Goal: Information Seeking & Learning: Learn about a topic

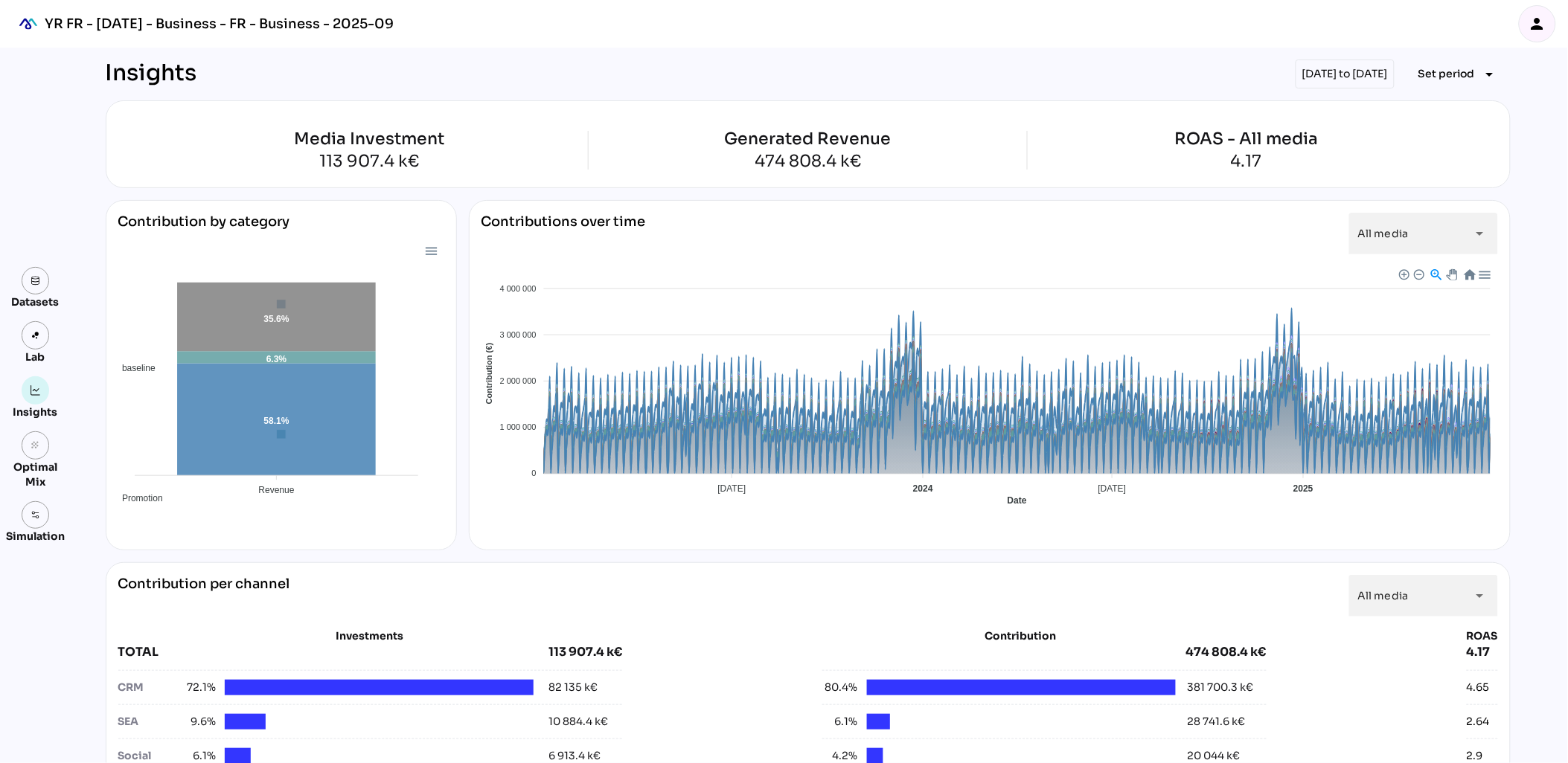
click at [432, 250] on div at bounding box center [430, 250] width 13 height 13
click at [435, 250] on div at bounding box center [430, 250] width 13 height 13
click at [428, 226] on div "Contribution by category" at bounding box center [281, 227] width 326 height 30
click at [438, 390] on foreignobject "baseline Promotion media" at bounding box center [281, 372] width 326 height 260
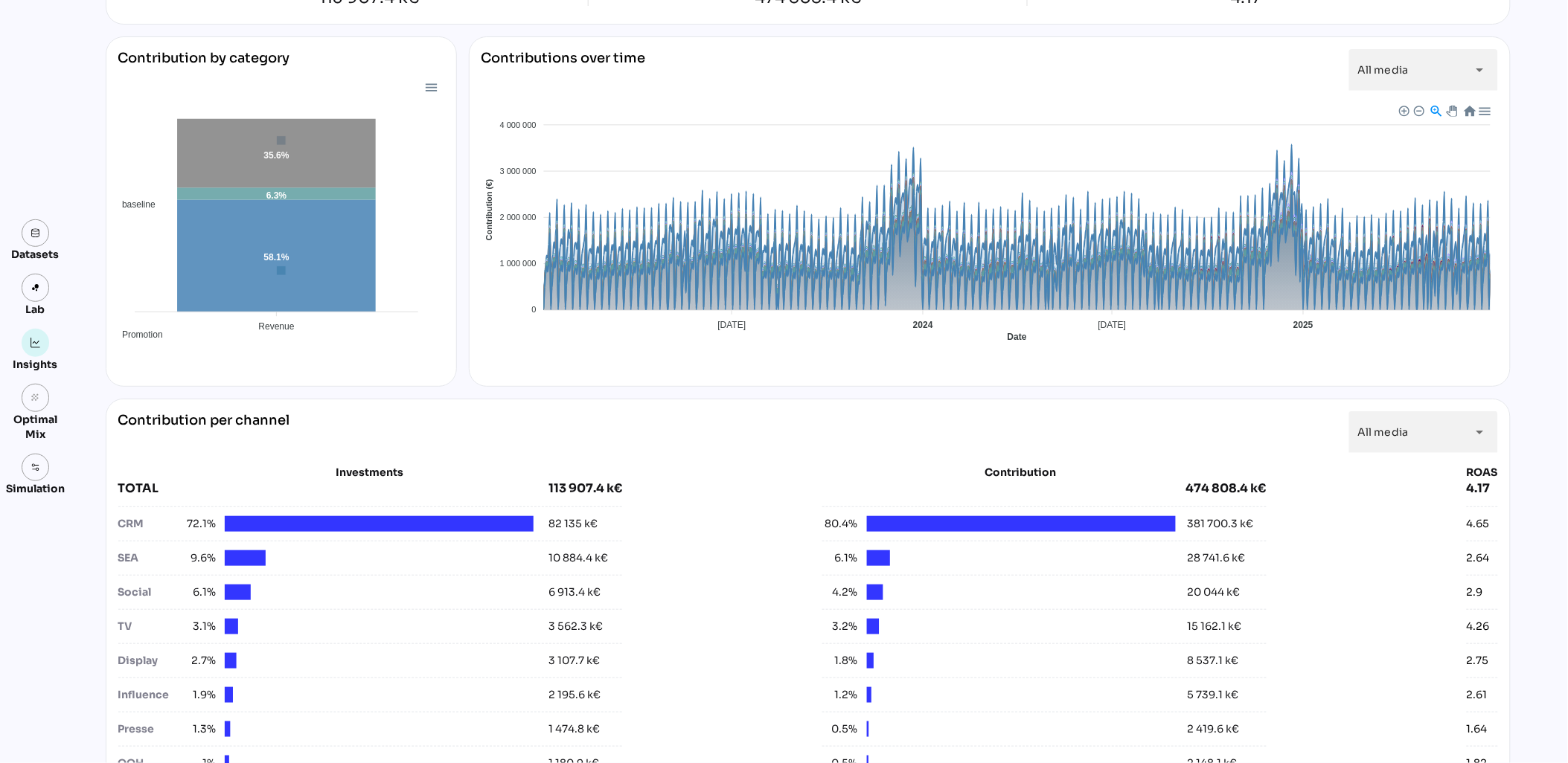
scroll to position [165, 0]
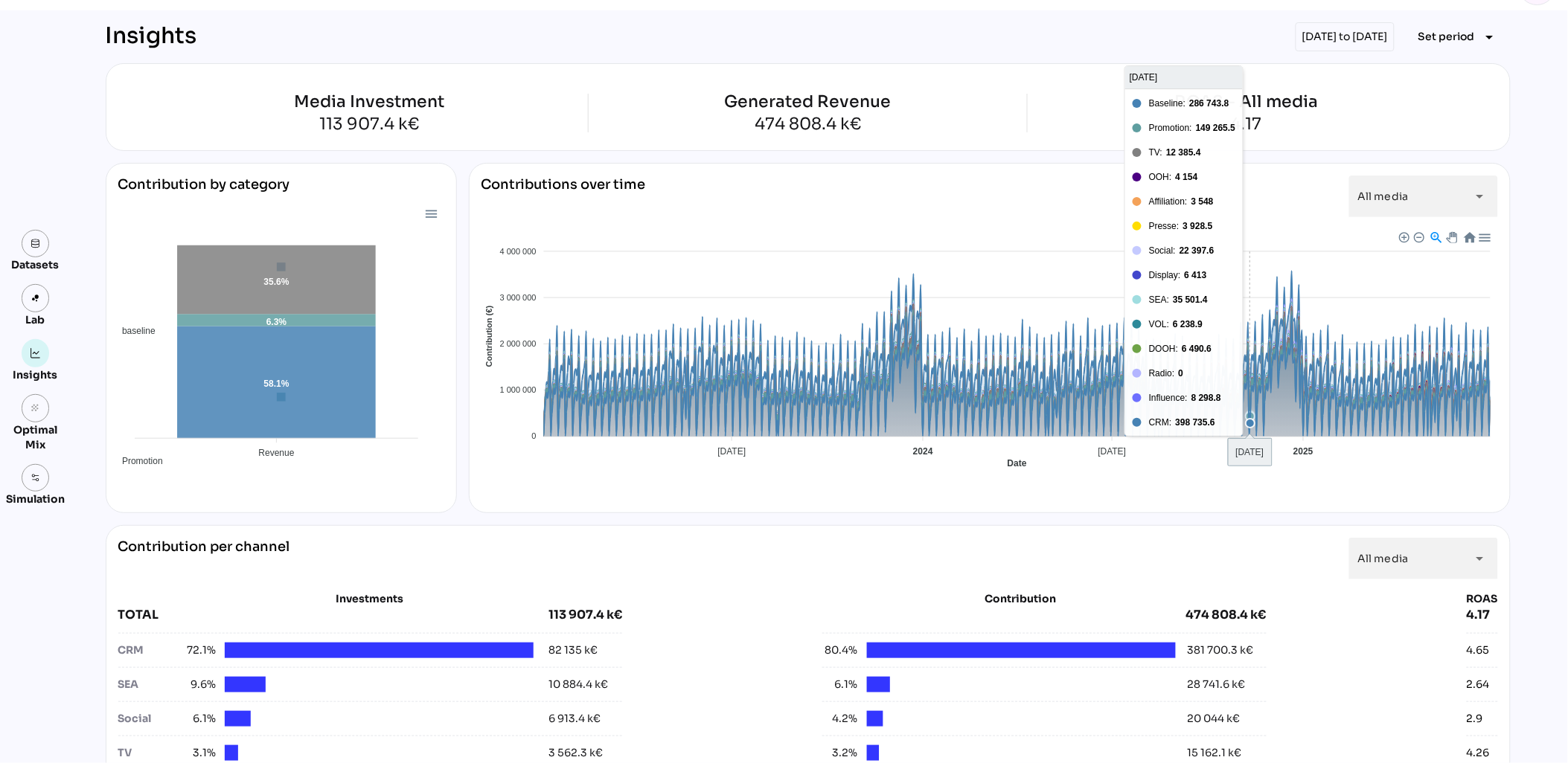
scroll to position [0, 0]
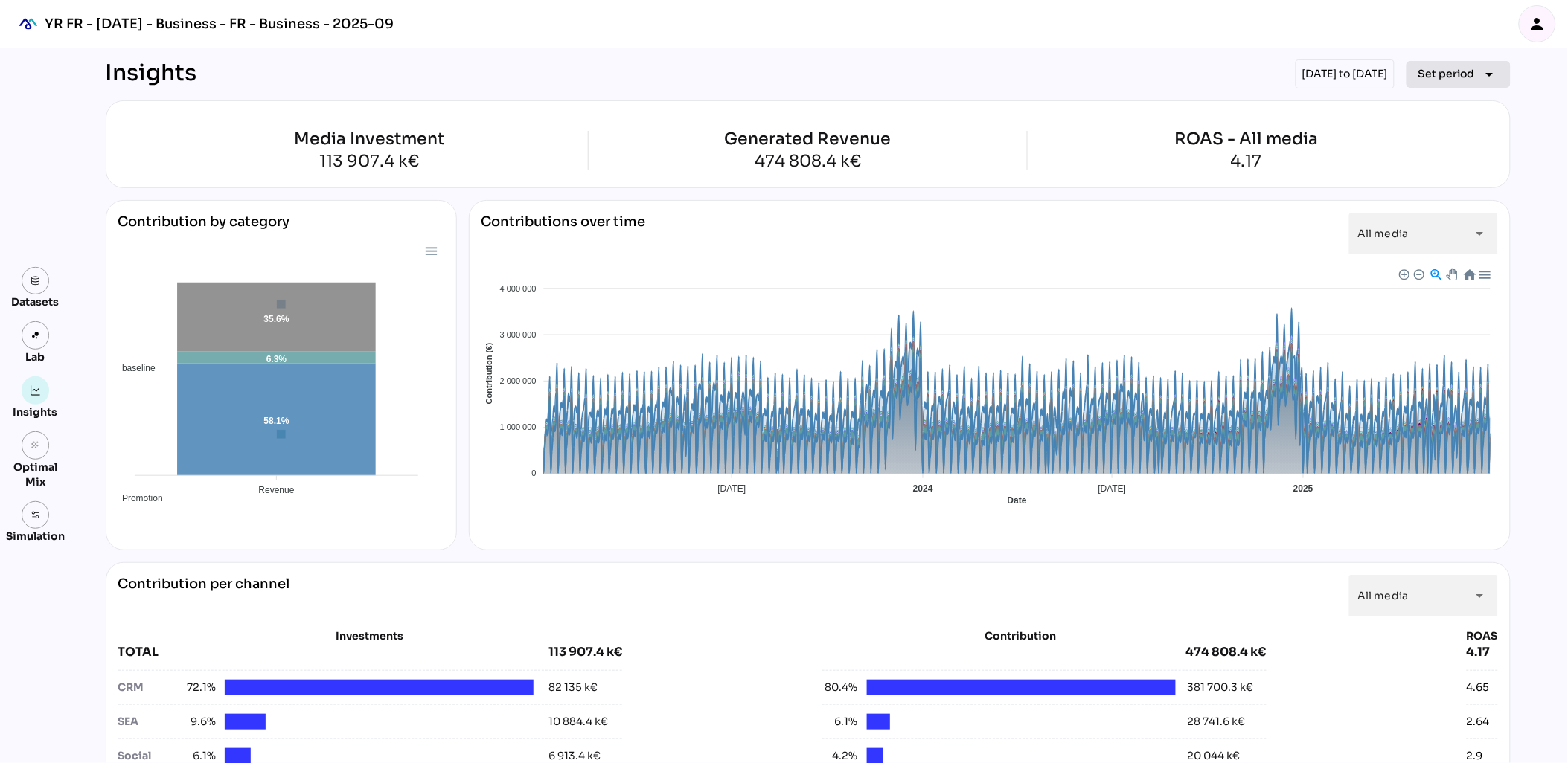
click at [1484, 73] on icon "arrow_drop_down" at bounding box center [1489, 74] width 18 height 18
click at [1551, 13] on div "person" at bounding box center [1536, 24] width 35 height 35
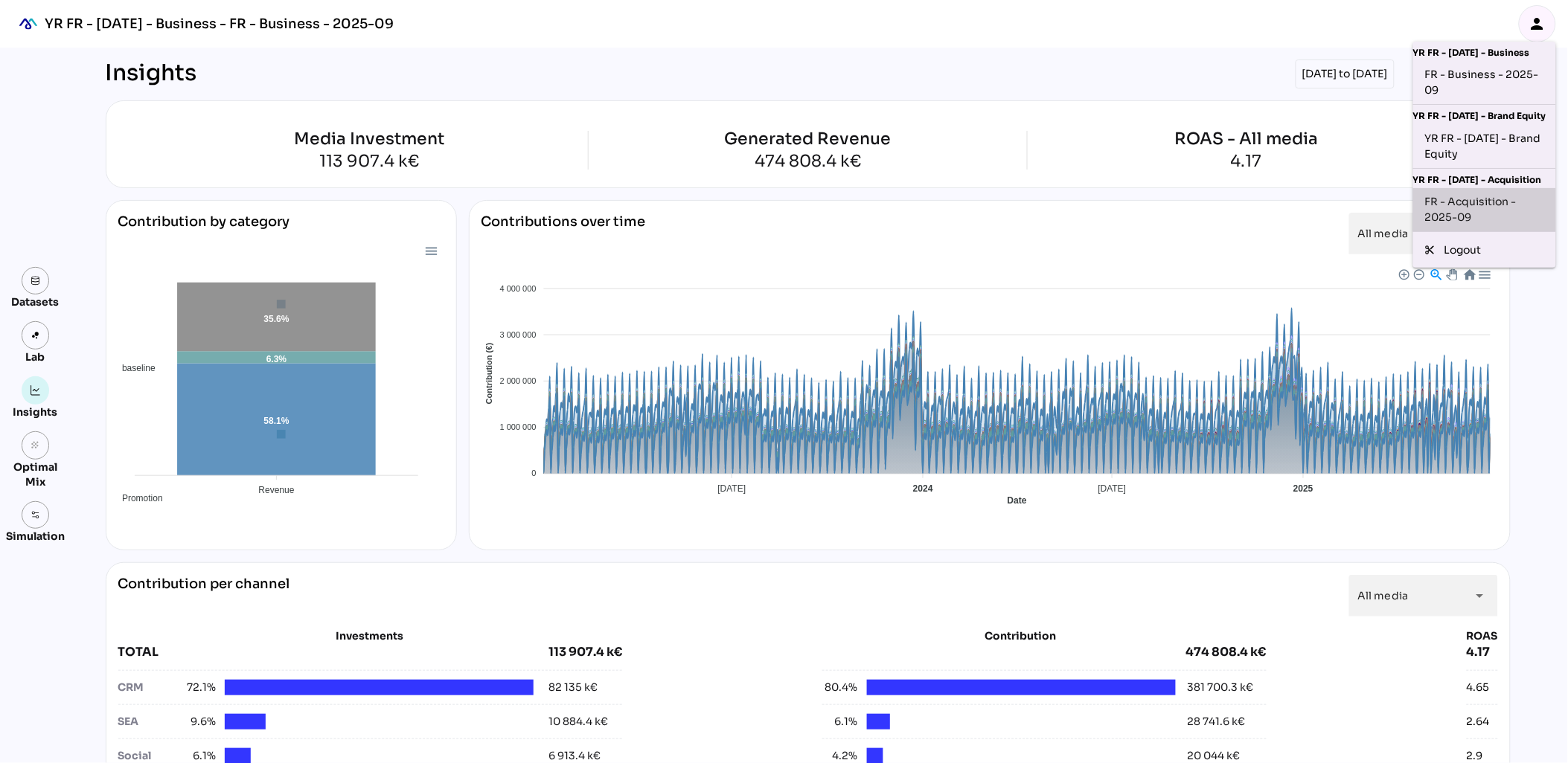
click at [1462, 213] on div "FR - Acquisition - 2025-09" at bounding box center [1485, 210] width 119 height 32
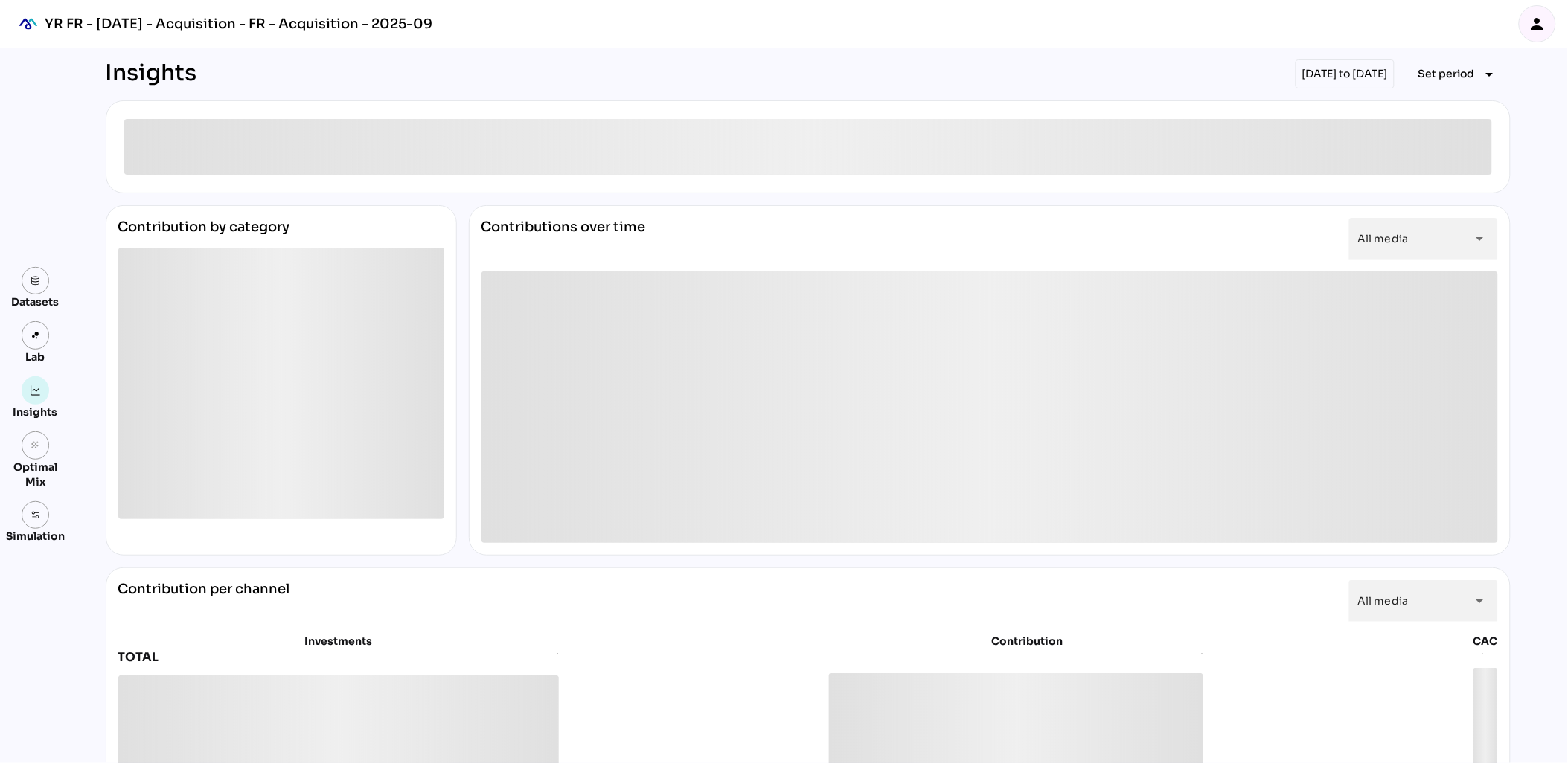
click at [1540, 24] on icon "person" at bounding box center [1537, 24] width 18 height 18
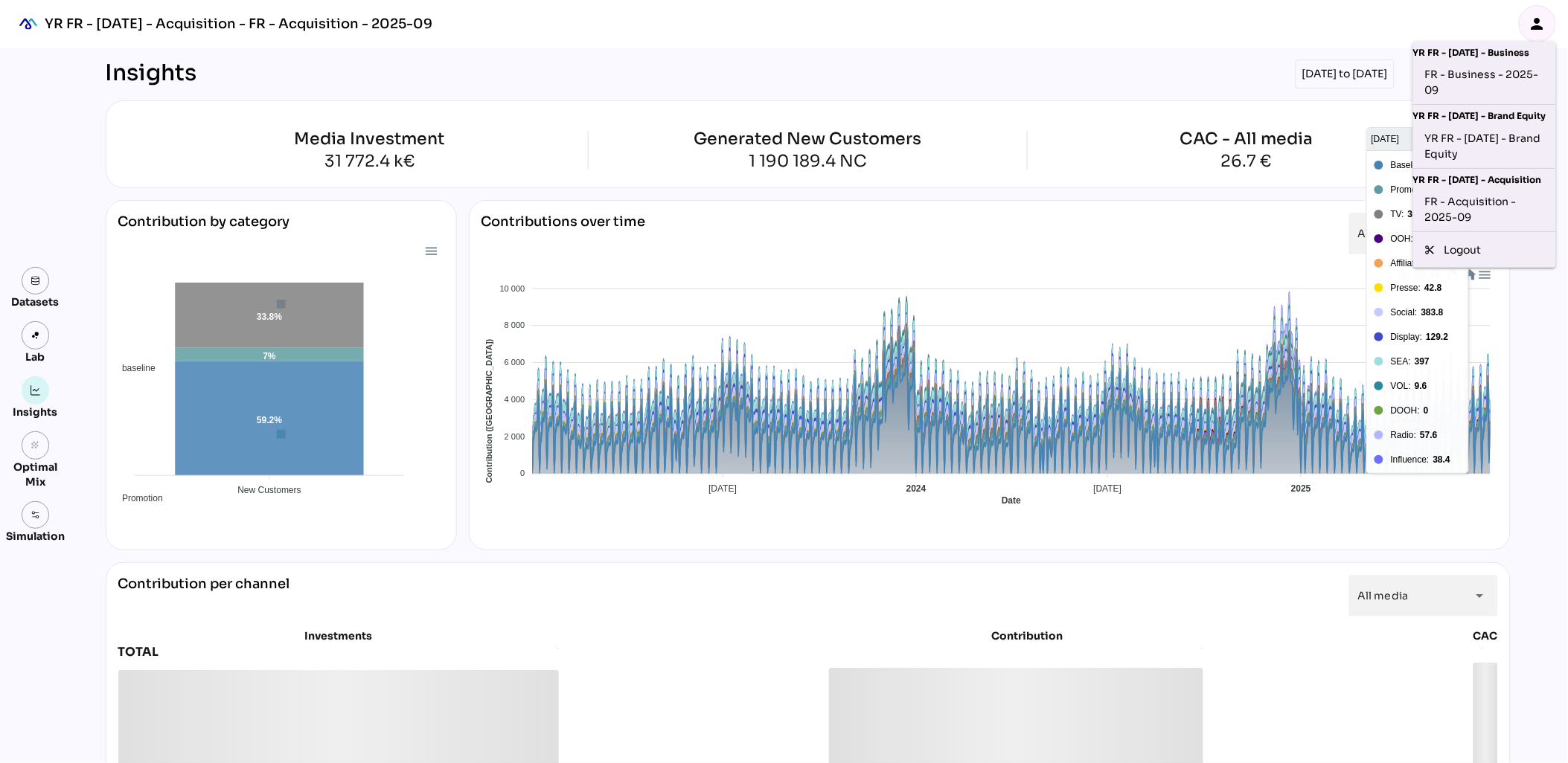
click at [1357, 63] on div "[DATE] to [DATE]" at bounding box center [1345, 74] width 99 height 29
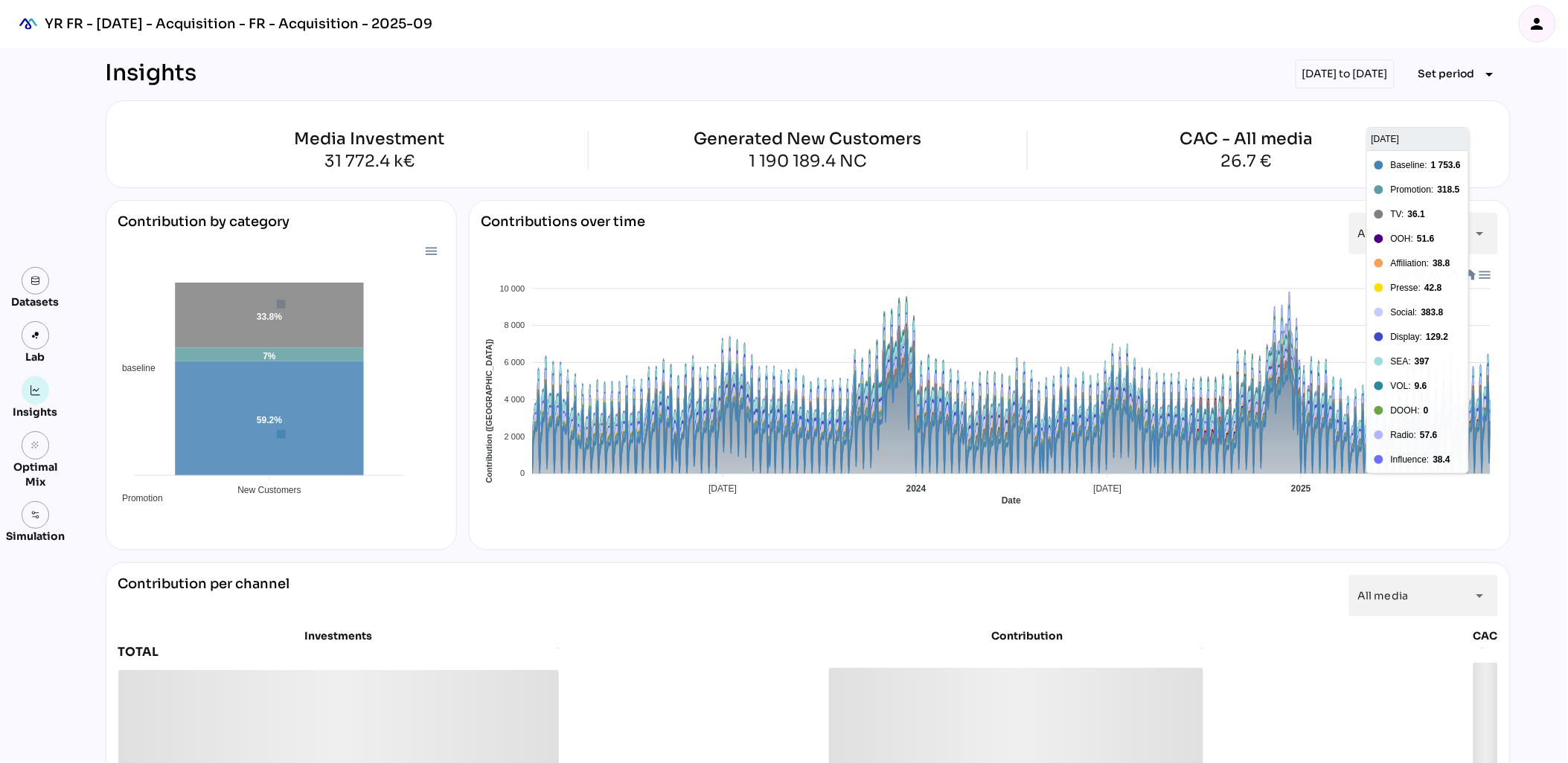
click at [1371, 82] on div "[DATE] to [DATE]" at bounding box center [1345, 74] width 99 height 29
click at [1371, 75] on div "[DATE] to [DATE]" at bounding box center [1345, 74] width 99 height 29
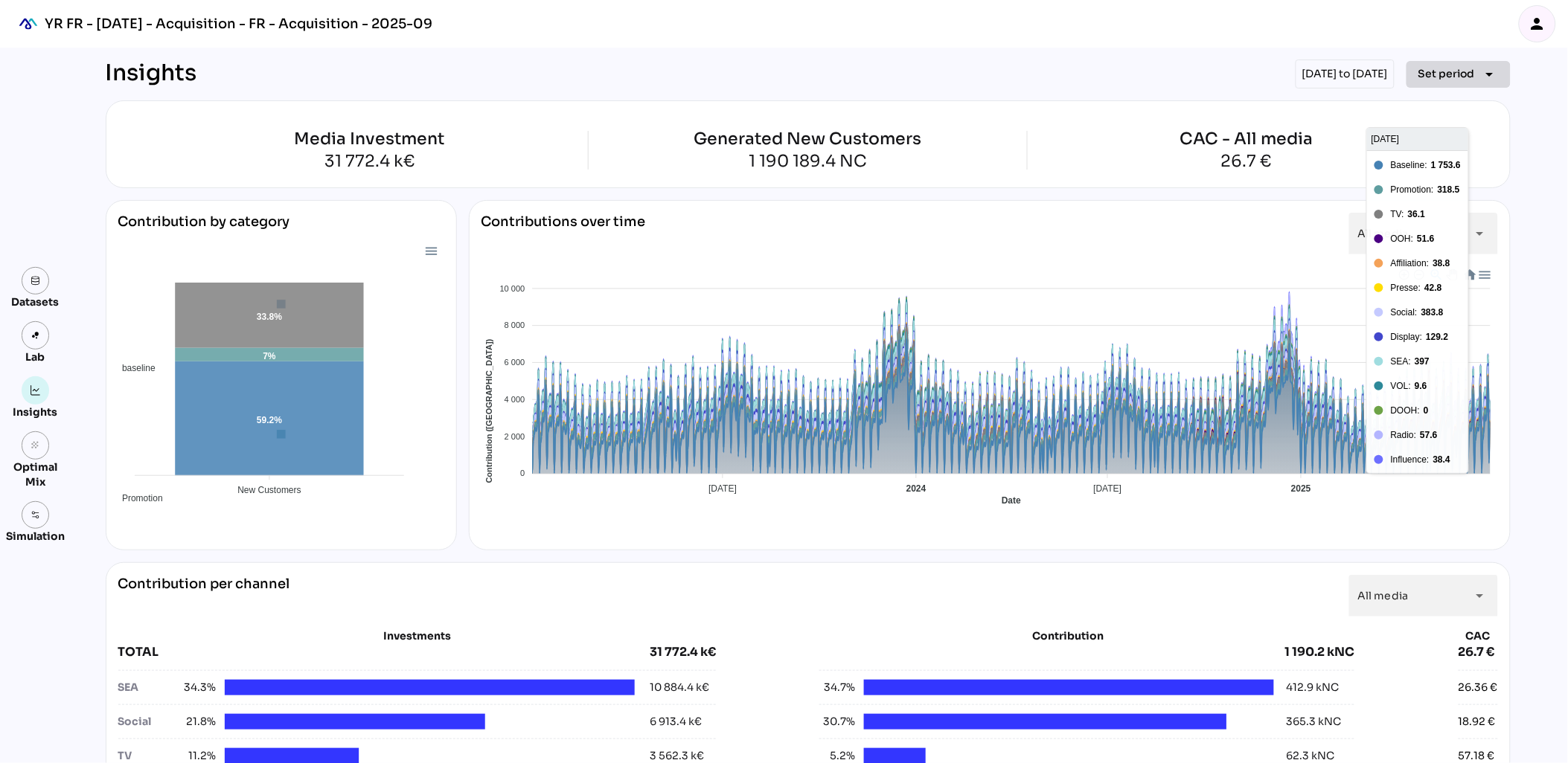
click at [1434, 72] on span "Set period" at bounding box center [1446, 74] width 57 height 18
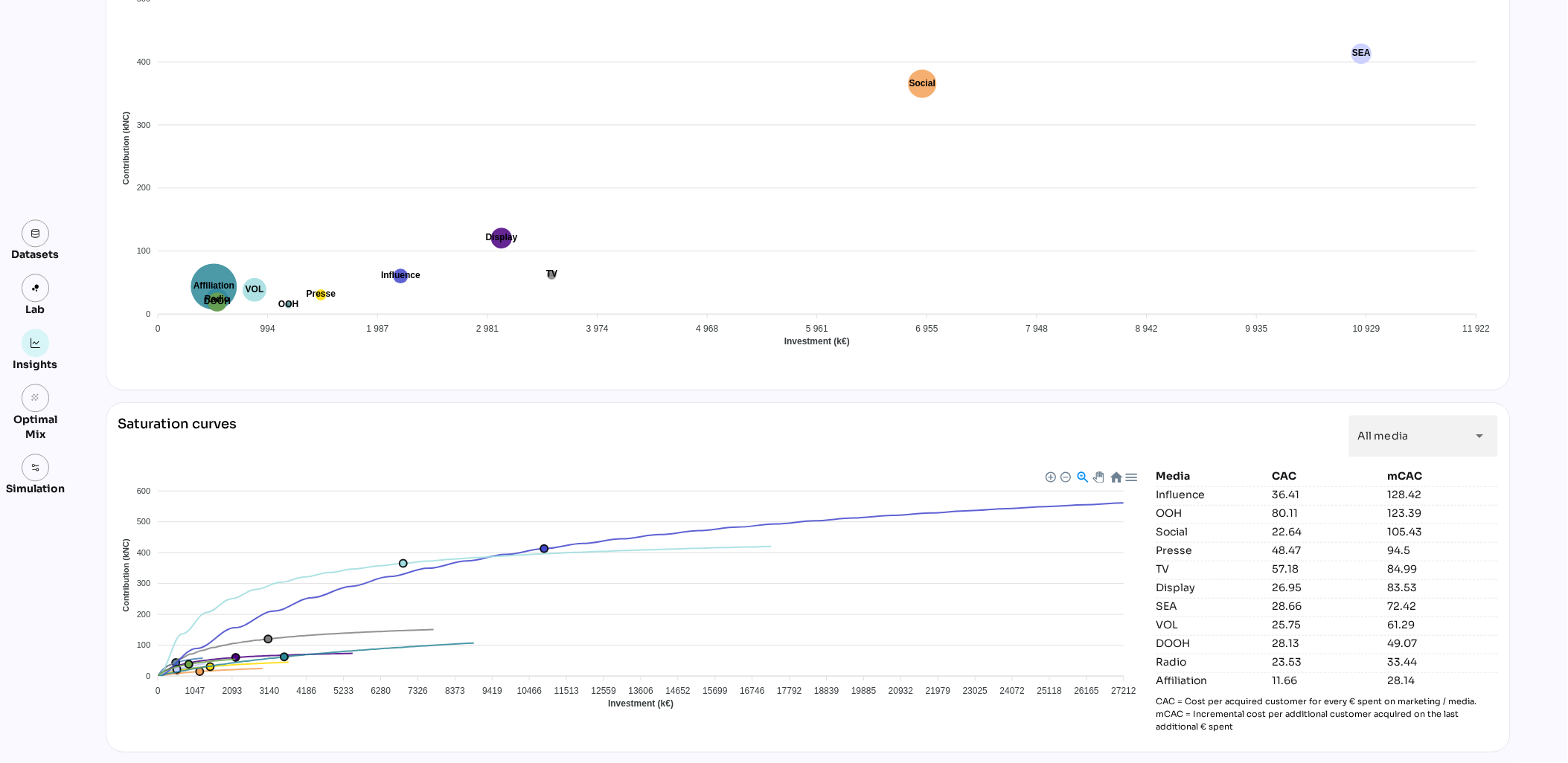
scroll to position [1151, 0]
click at [33, 396] on icon "grain" at bounding box center [36, 398] width 11 height 11
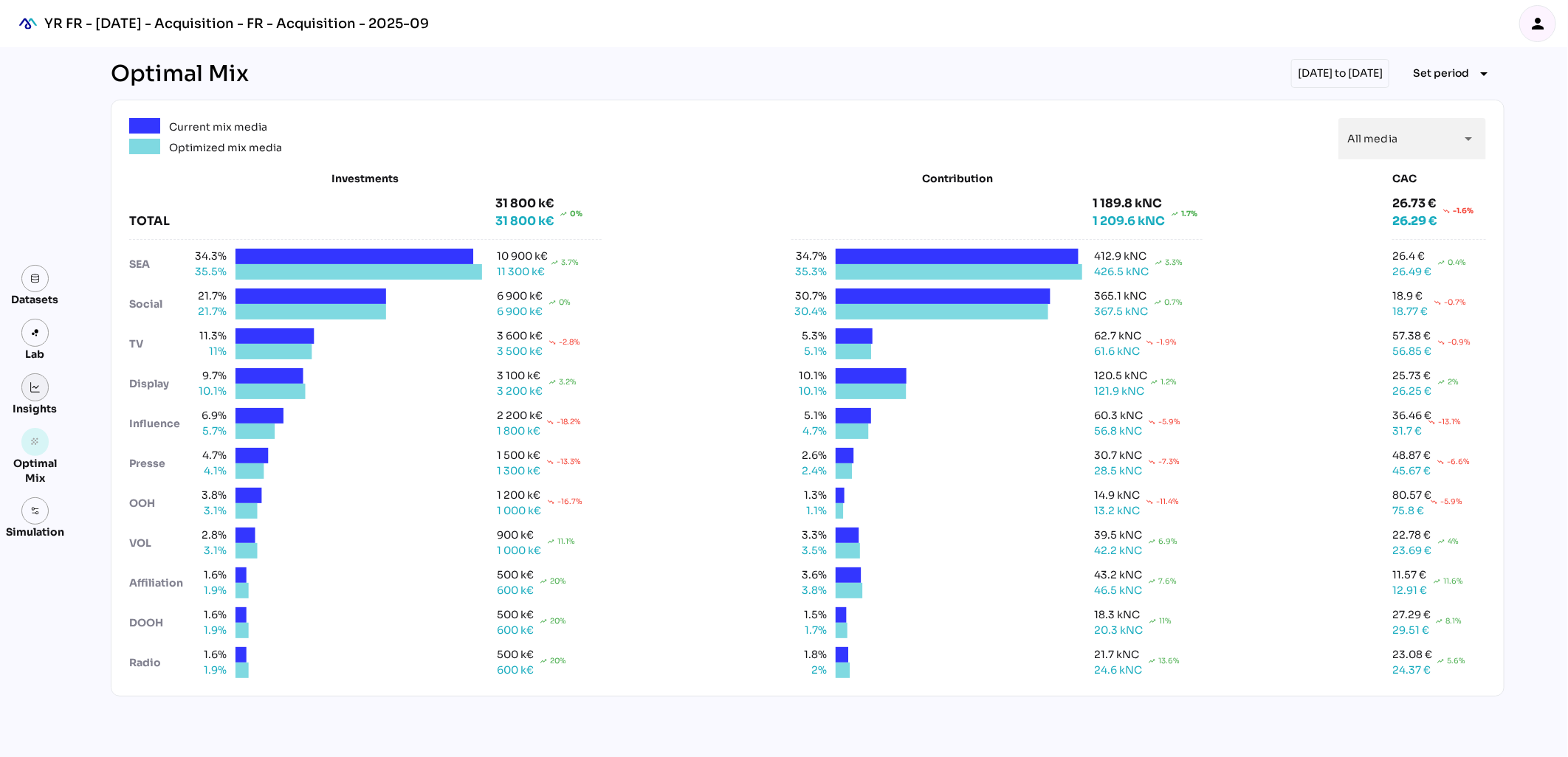
click at [45, 396] on link at bounding box center [35, 387] width 28 height 28
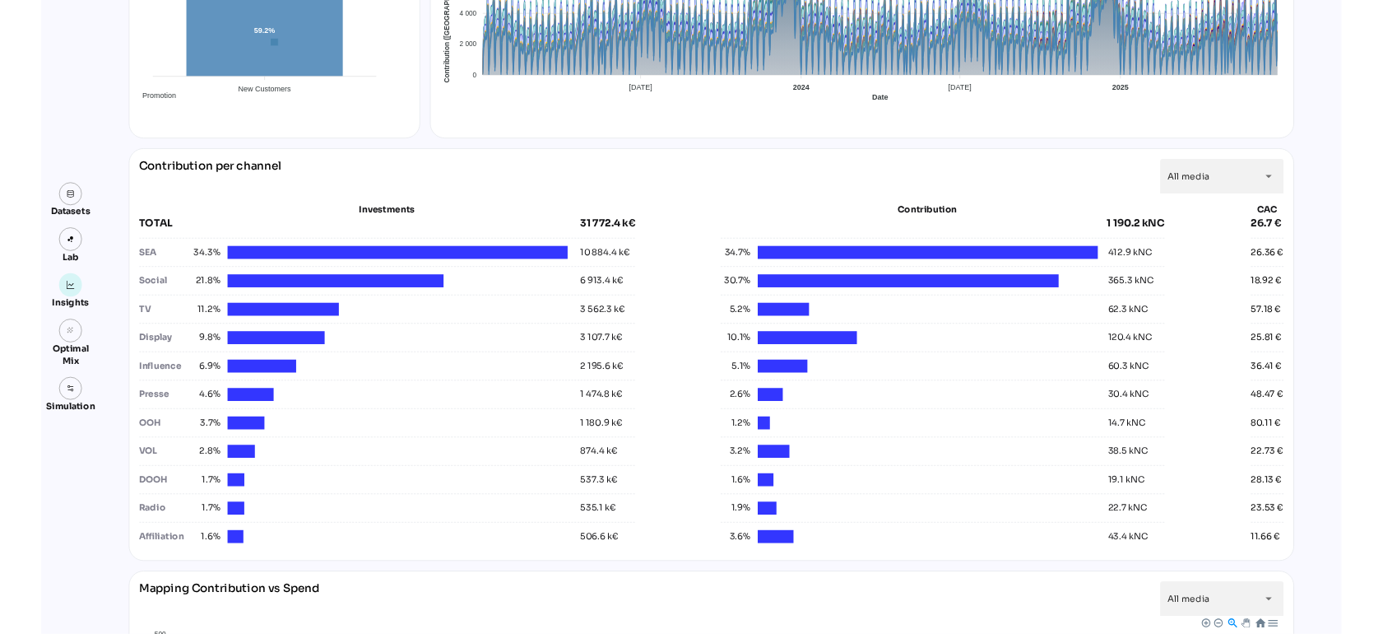
scroll to position [457, 0]
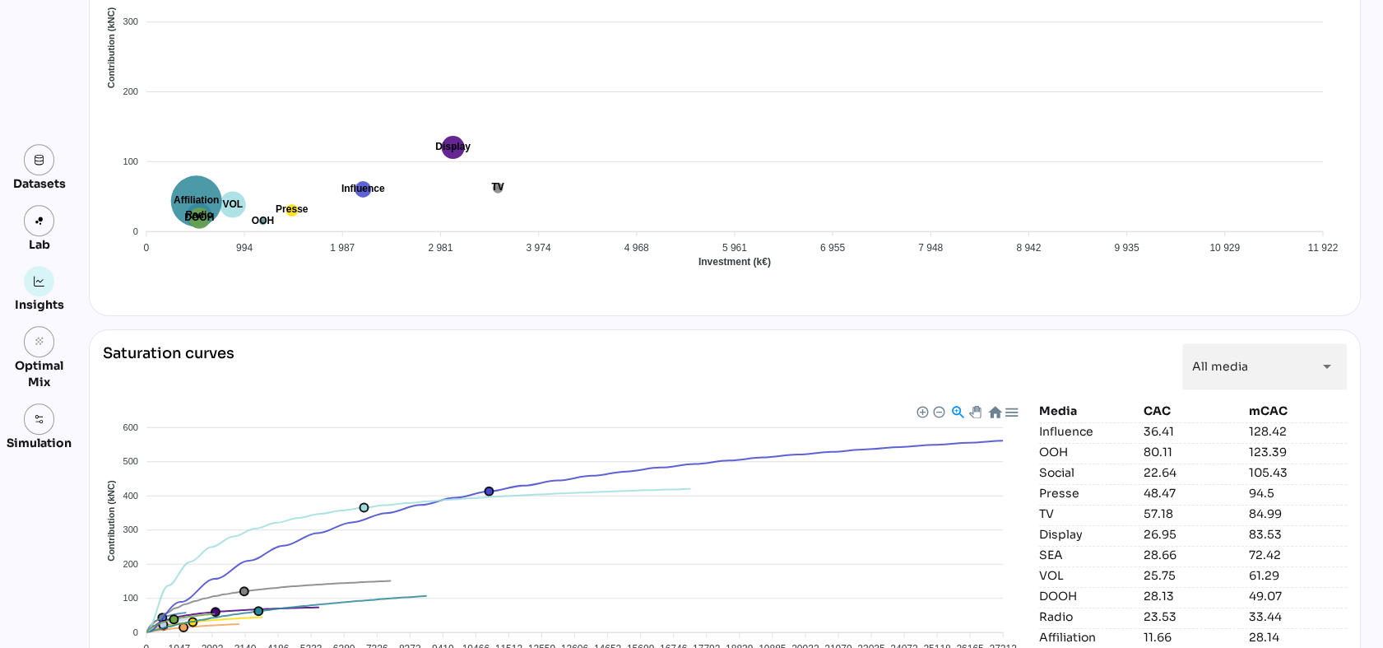
scroll to position [1934, 0]
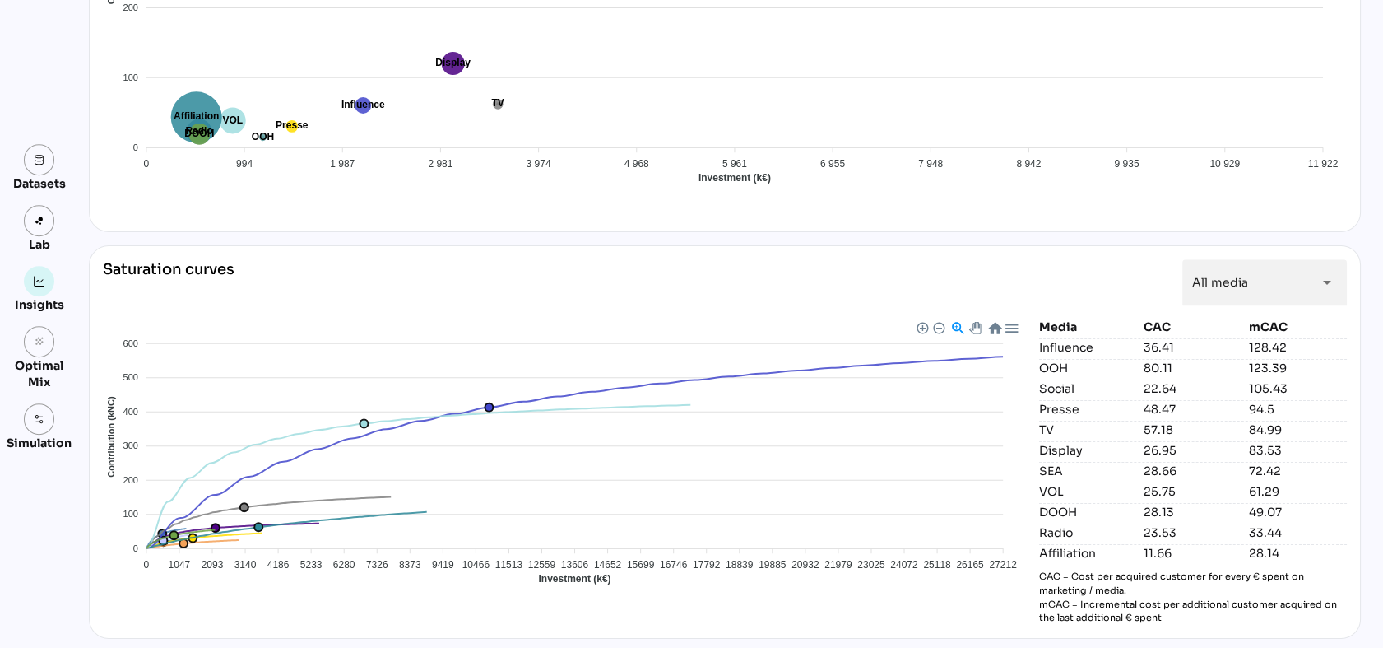
click at [1257, 346] on div "128.42" at bounding box center [1298, 347] width 98 height 16
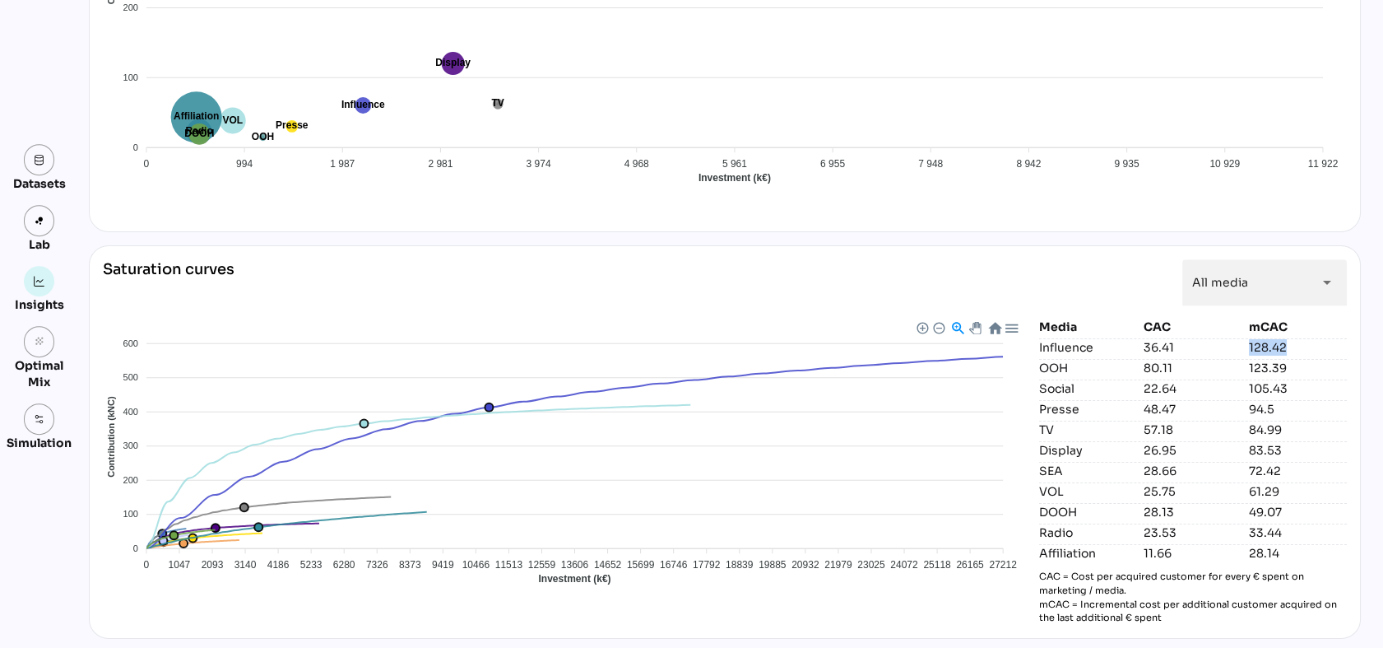
click at [1257, 346] on div "128.42" at bounding box center [1298, 347] width 98 height 16
click at [197, 604] on div "Affiliation DOOH Display Influence OOH Presse Radio SEA Social TV VOL 600 600 5…" at bounding box center [564, 468] width 923 height 300
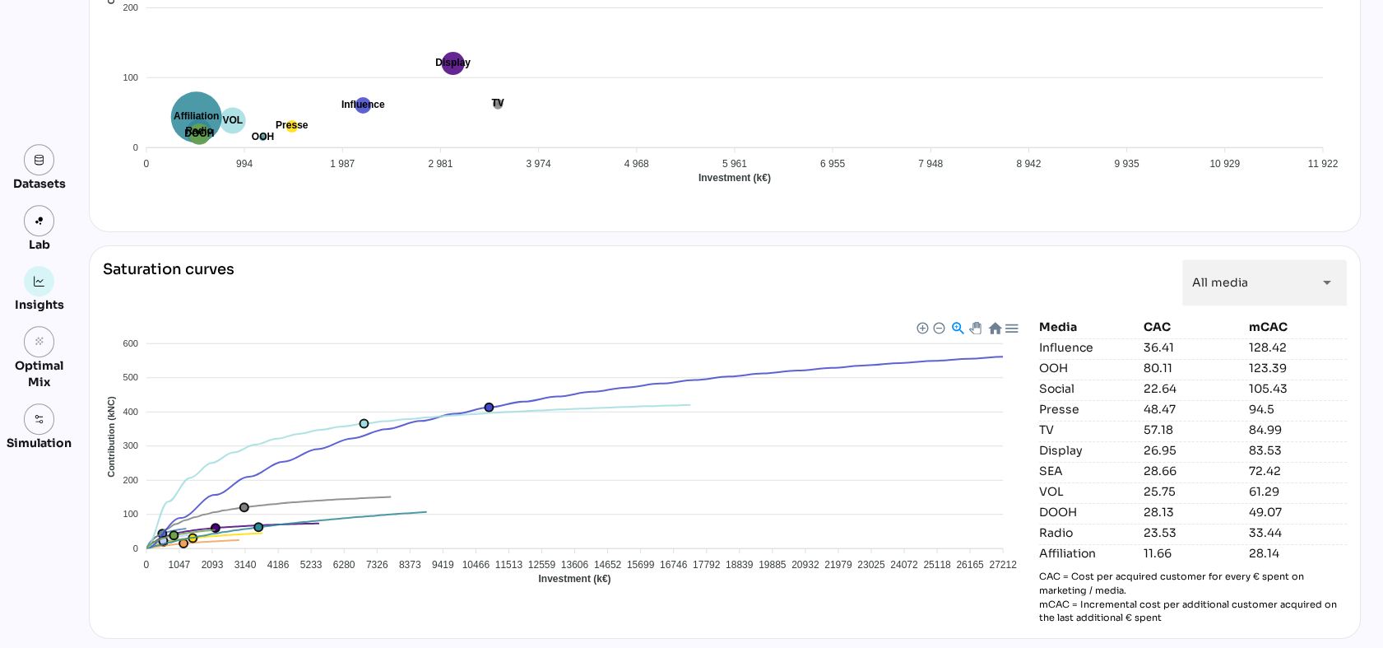
click at [1144, 471] on div "28.66" at bounding box center [1193, 470] width 98 height 16
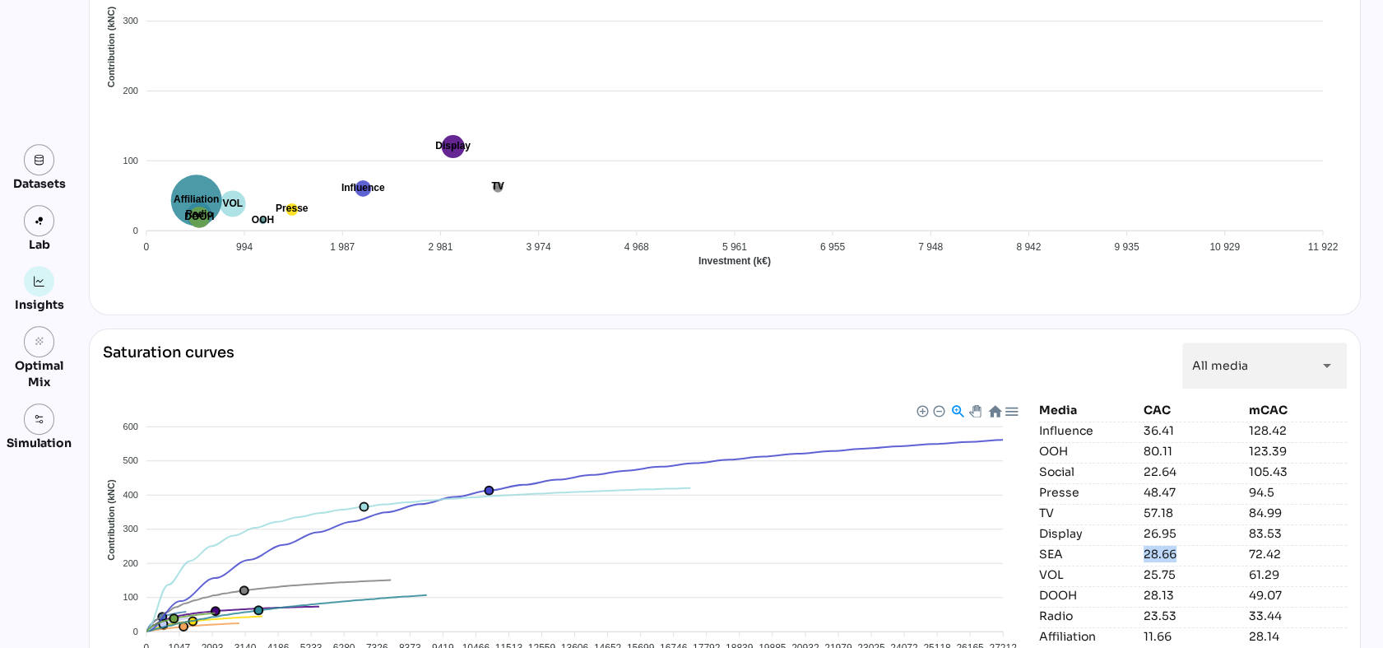
scroll to position [1853, 0]
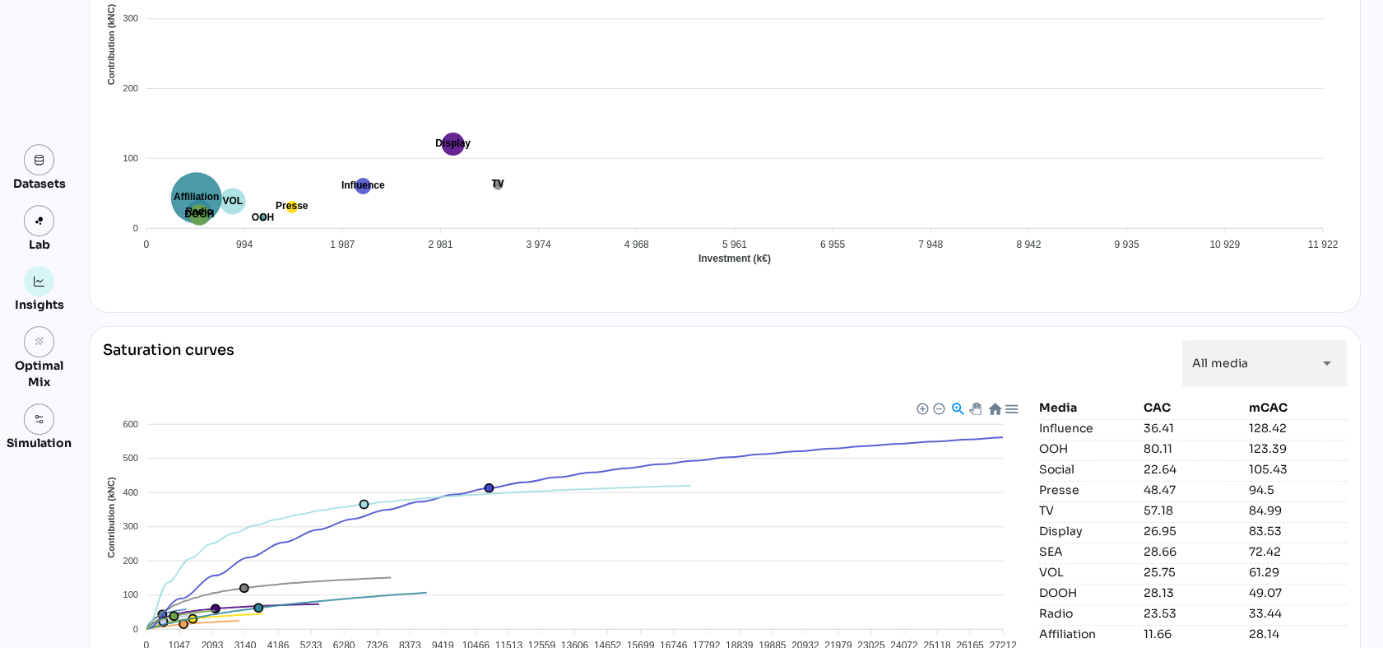
click at [1159, 425] on div "36.41" at bounding box center [1193, 428] width 98 height 16
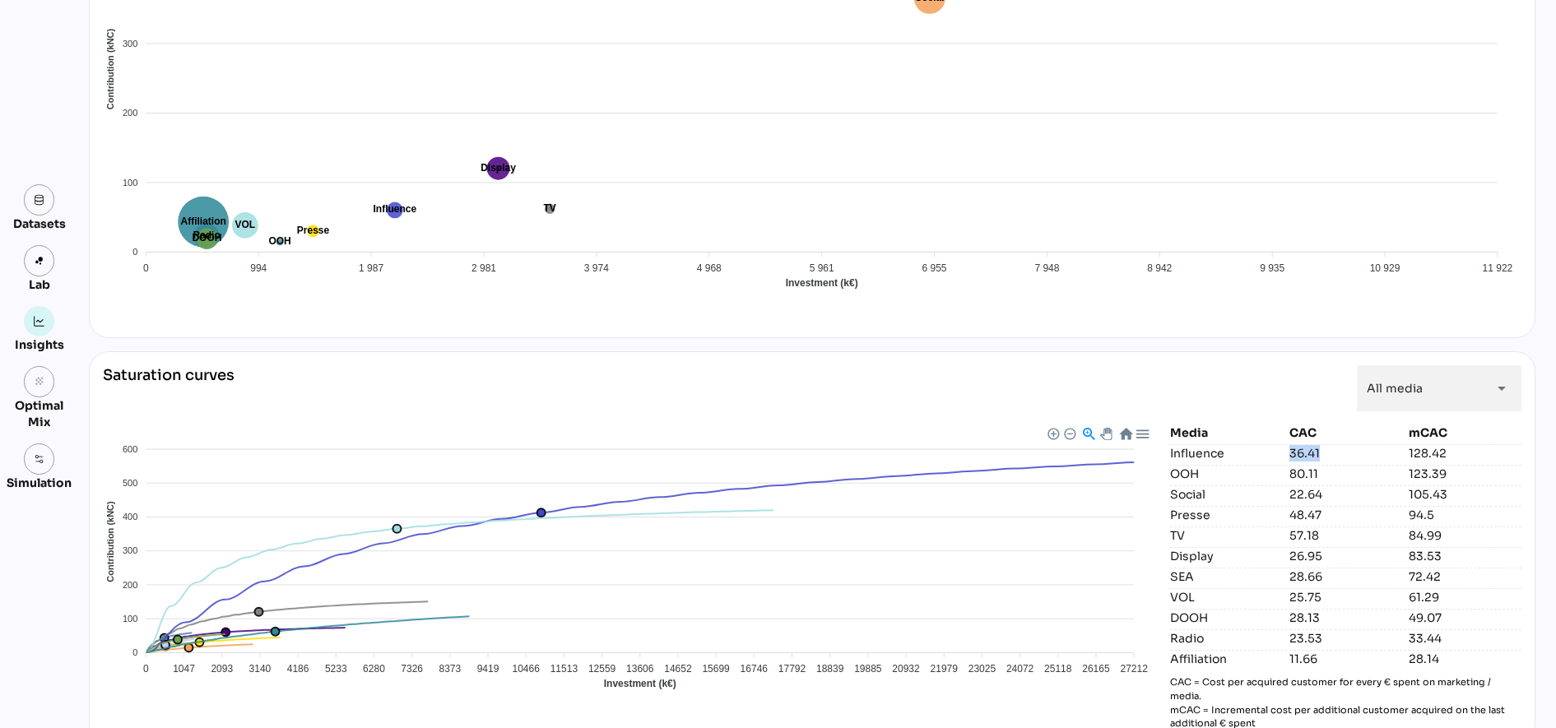
scroll to position [1368, 0]
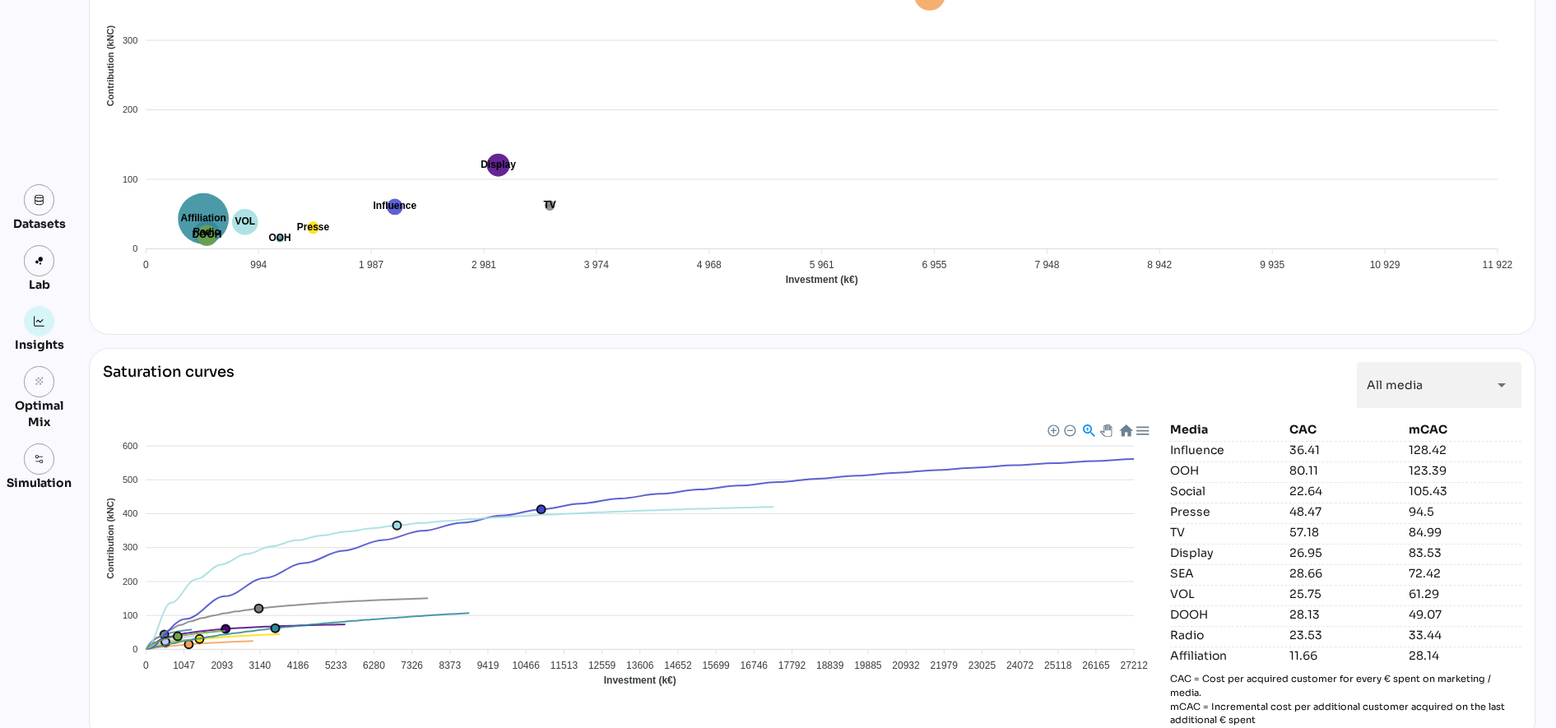
click at [1300, 585] on div "VOL 25.75 61.29" at bounding box center [1345, 593] width 351 height 17
click at [1300, 585] on div "Media CAC mCAC Influence 36.41 128.42 OOH 80.11 123.39 Social 22.64 105.43 Pres…" at bounding box center [1345, 574] width 351 height 306
drag, startPoint x: 1300, startPoint y: 585, endPoint x: 1298, endPoint y: 576, distance: 9.2
click at [1298, 576] on div "28.66" at bounding box center [1345, 573] width 113 height 16
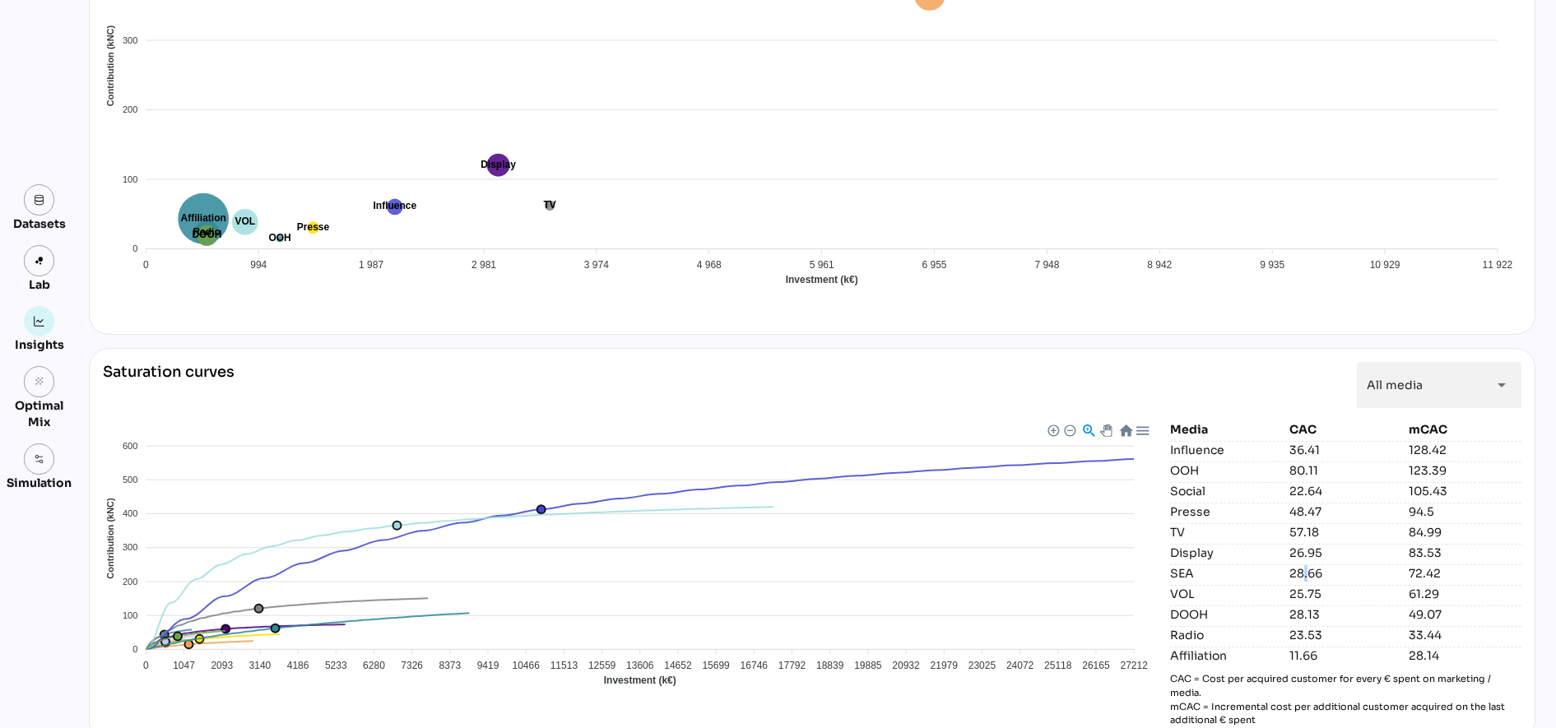
click at [1298, 576] on div "28.66" at bounding box center [1345, 573] width 113 height 16
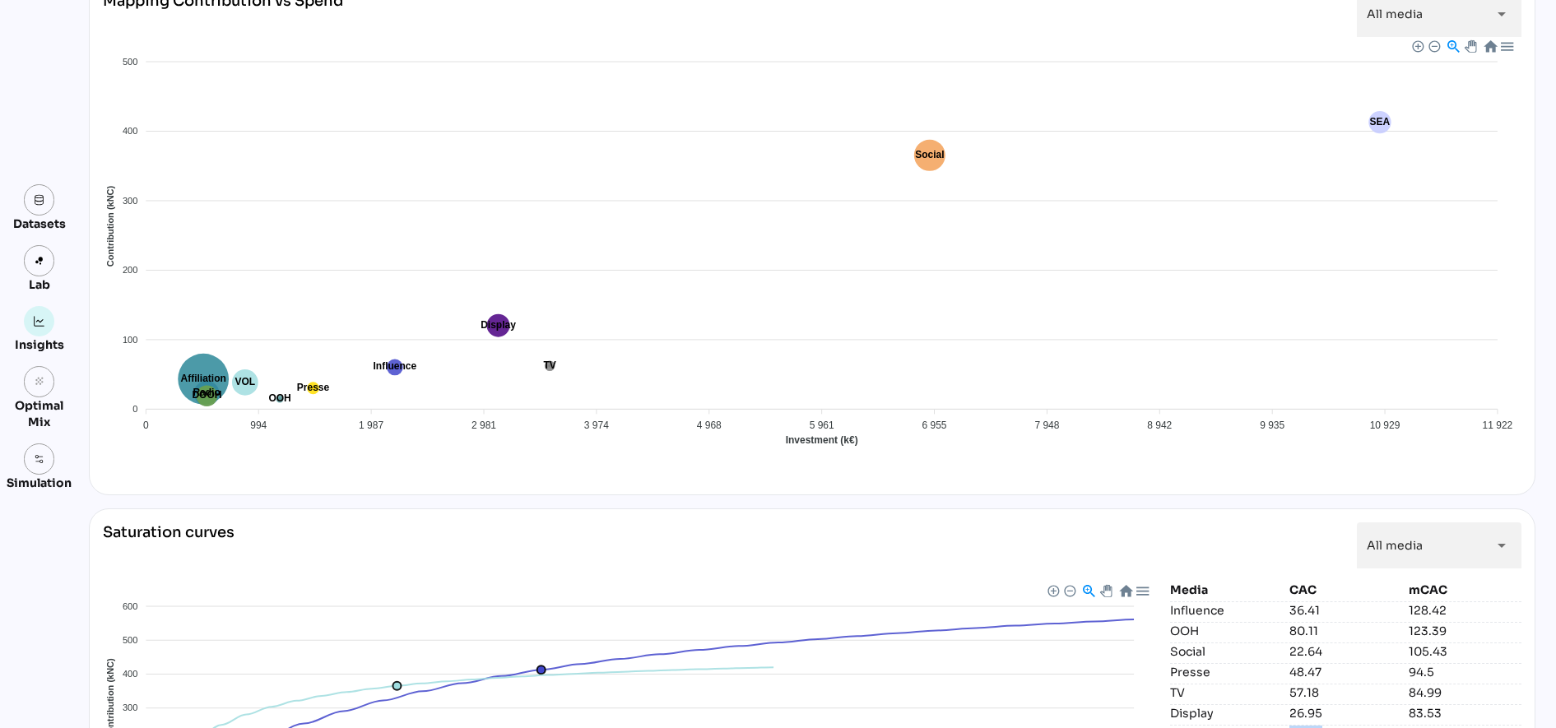
scroll to position [1389, 0]
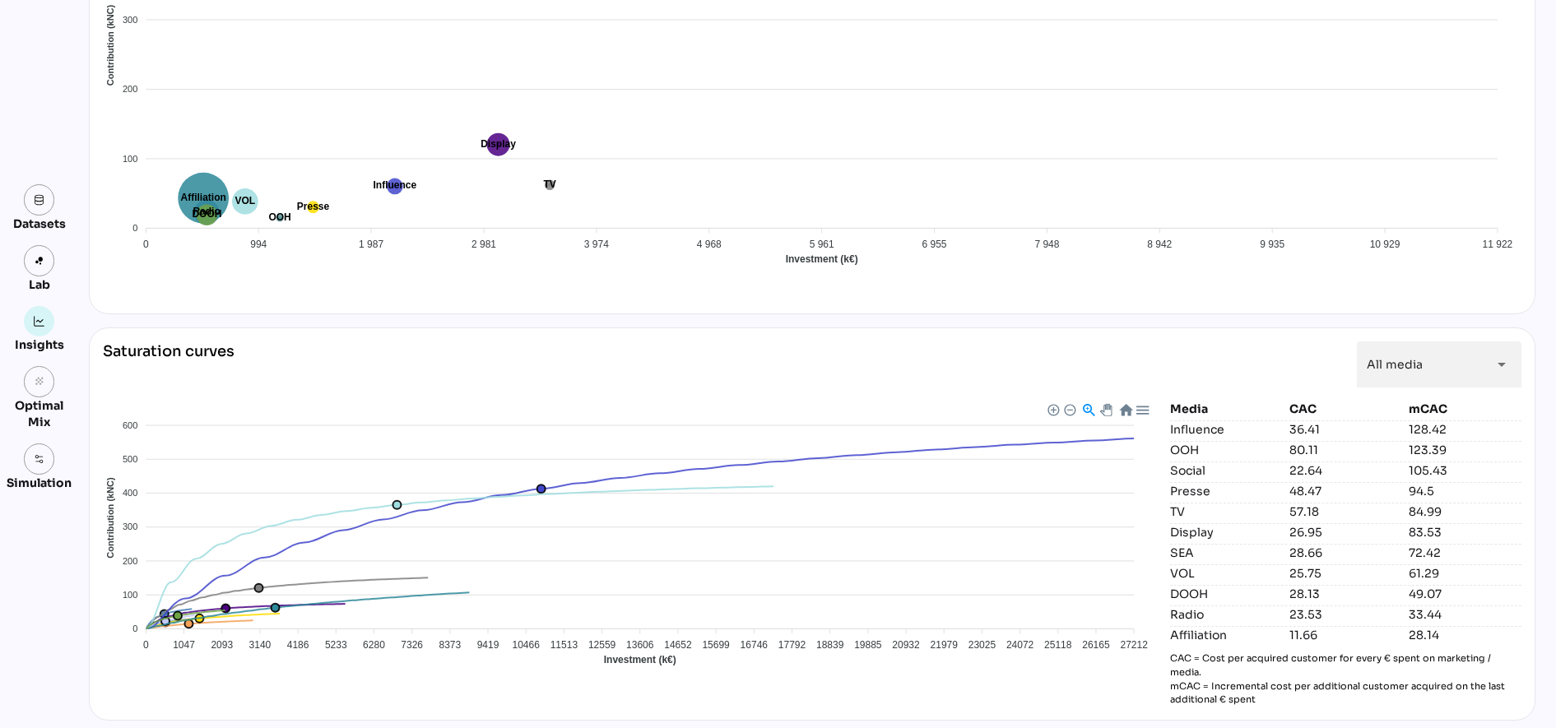
click at [1282, 647] on p "CAC = Cost per acquired customer for every € spent on marketing / media. mCAC =…" at bounding box center [1345, 679] width 351 height 55
click at [1382, 430] on div "128.42" at bounding box center [1465, 429] width 113 height 16
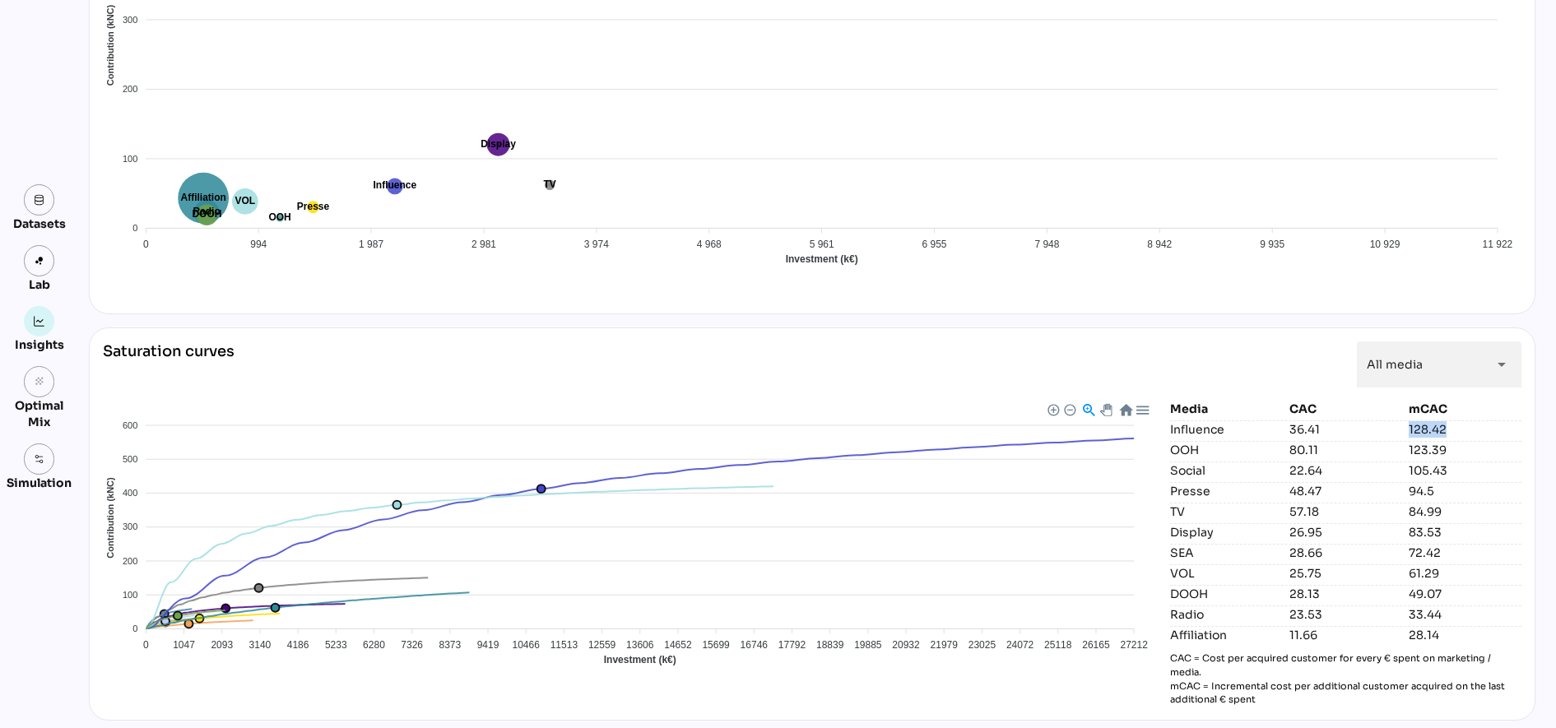
click at [307, 536] on foreignobject "Affiliation DOOH Display Influence OOH Presse Radio SEA Social TV VOL" at bounding box center [630, 545] width 1054 height 288
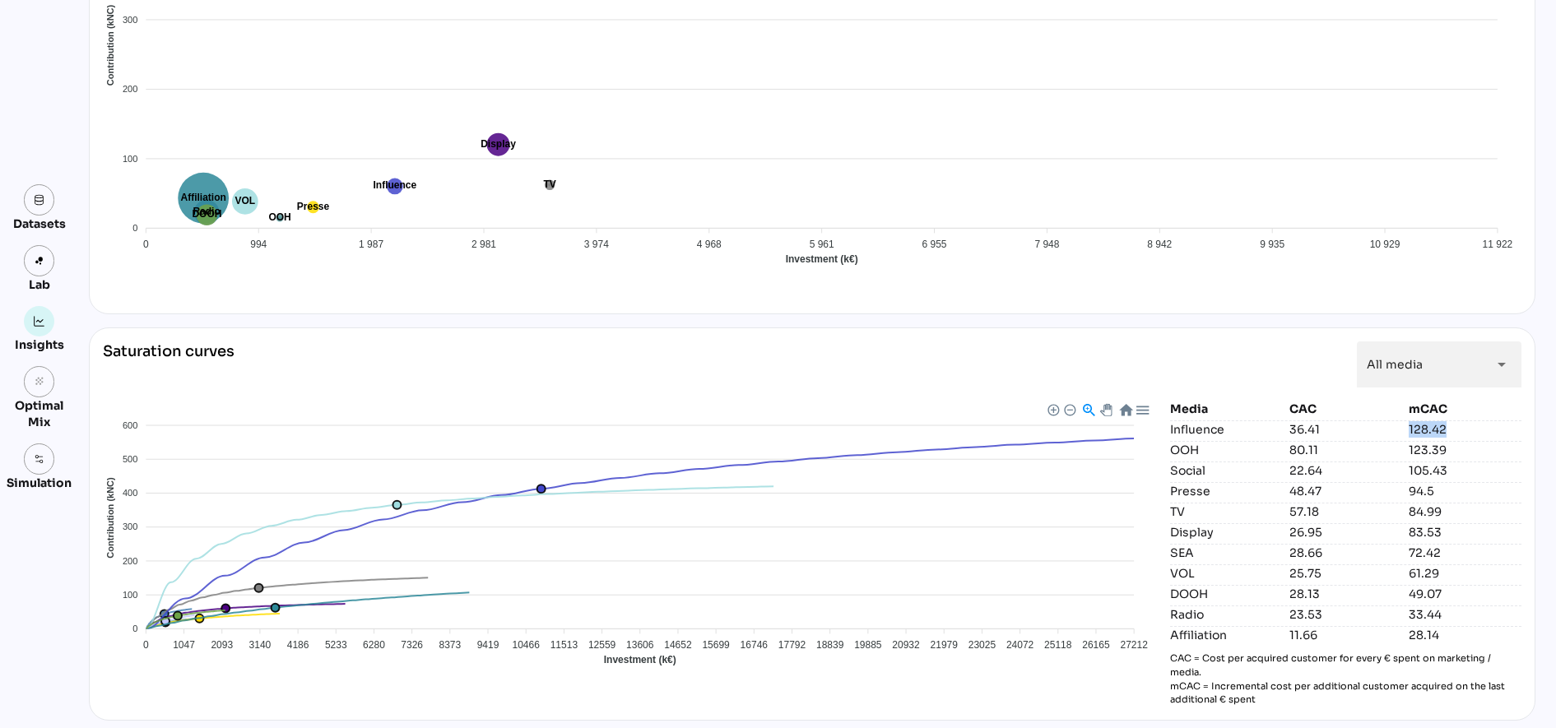
click at [39, 390] on link "grain" at bounding box center [39, 381] width 31 height 31
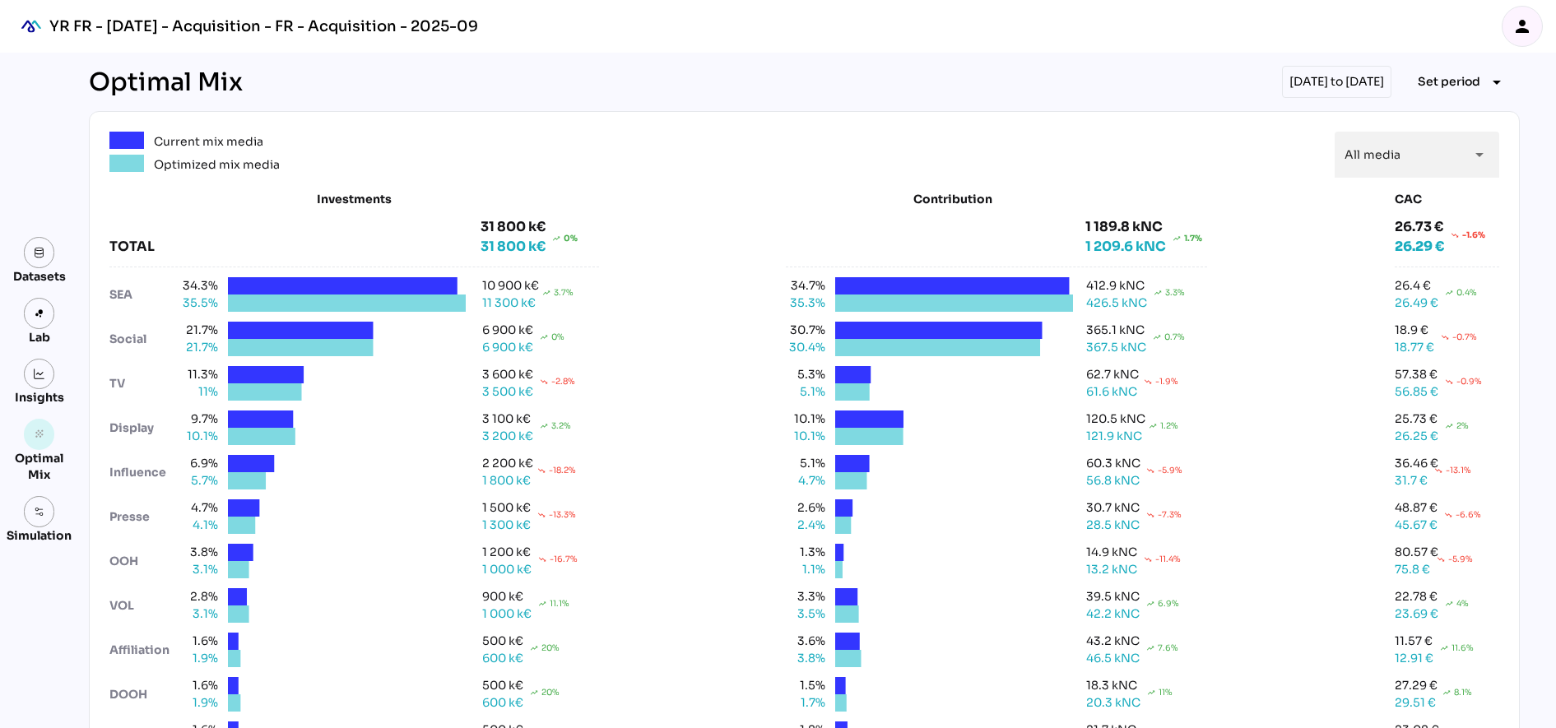
scroll to position [62, 0]
